Goal: Find specific page/section: Find specific page/section

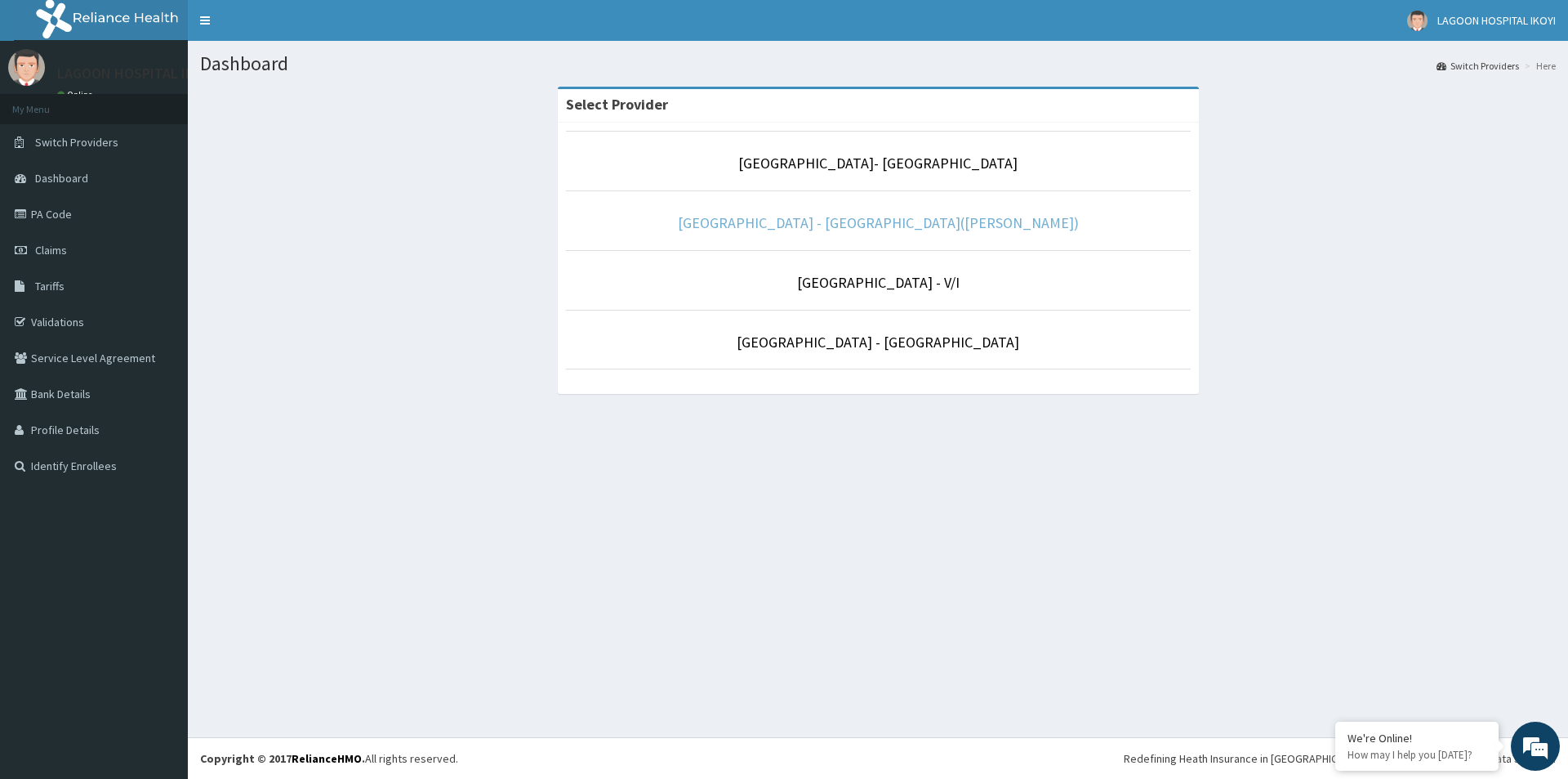
click at [819, 226] on link "[GEOGRAPHIC_DATA] - [GEOGRAPHIC_DATA]([PERSON_NAME])" at bounding box center [878, 223] width 401 height 19
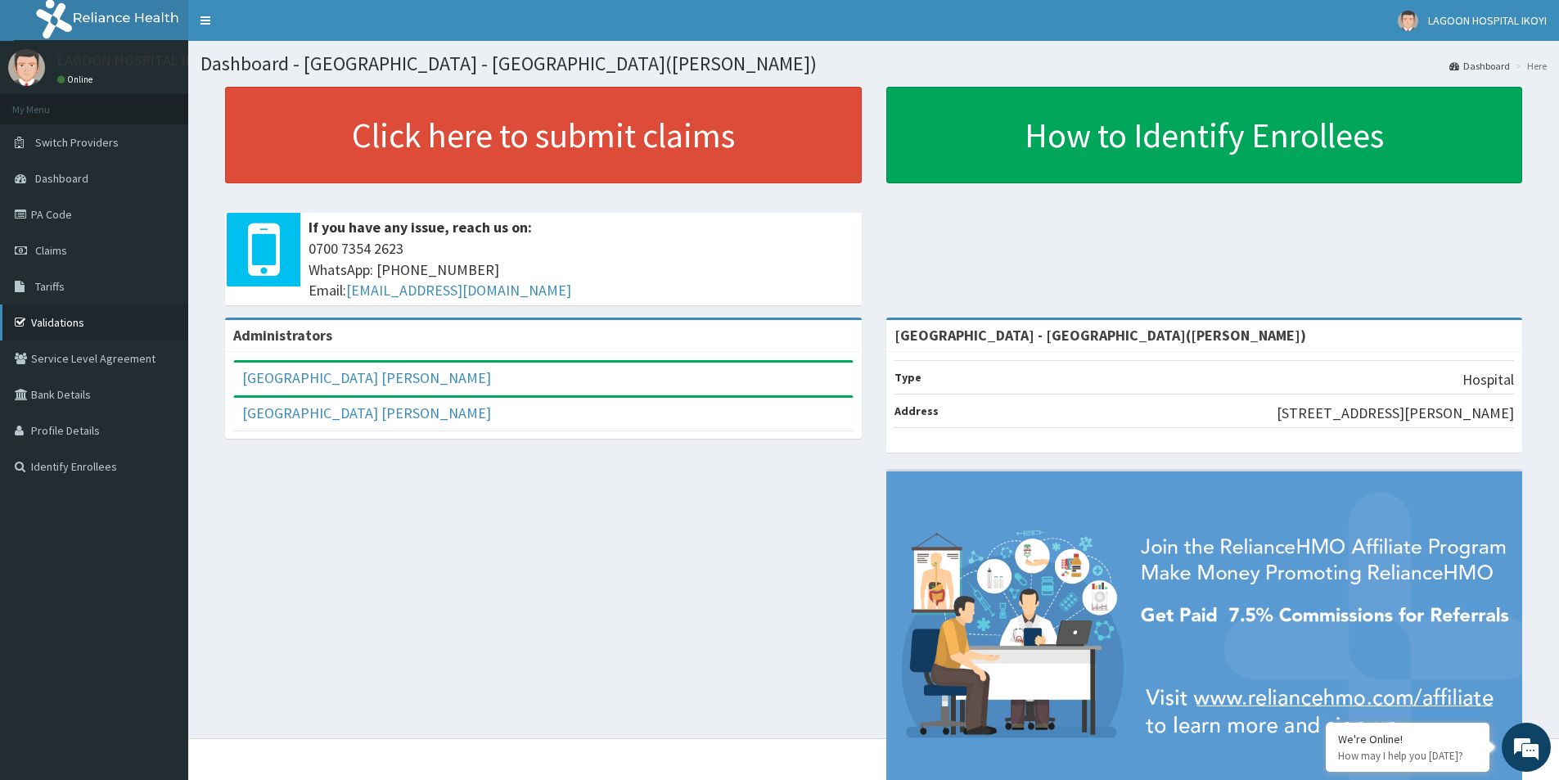
click at [68, 314] on link "Validations" at bounding box center [94, 322] width 188 height 36
